Goal: Navigation & Orientation: Find specific page/section

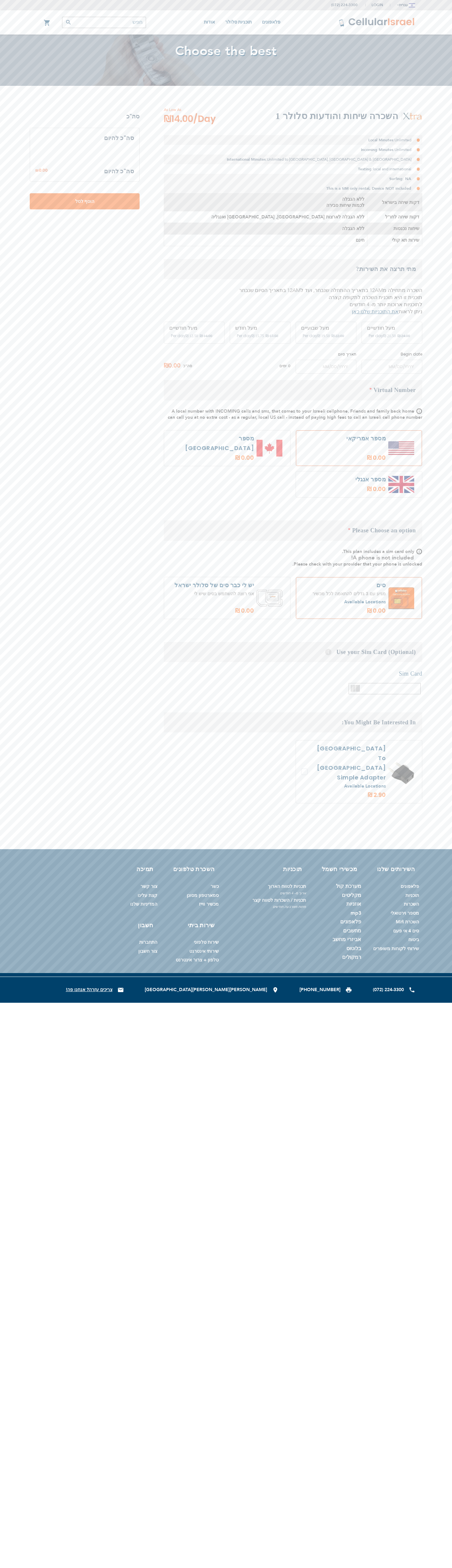
click at [420, 0] on div "(072) 224-3300 Login הרשמה למערכת כניסה עברית english" at bounding box center [226, 5] width 452 height 11
click at [429, 549] on div "(072) 224-3300 Login הרשמה למערכת כניסה עברית english" at bounding box center [226, 501] width 452 height 1003
click at [376, 1003] on html "The store will not work correctly in the case when cookies are disabled. (072) …" at bounding box center [226, 501] width 452 height 1003
click at [31, 854] on div "השירותים שלנו פלאפונים תוכניות השכרות מספר וירטואלי השכרת Mifi סים 4 אי פעם ביט…" at bounding box center [226, 913] width 452 height 127
